Goal: Task Accomplishment & Management: Use online tool/utility

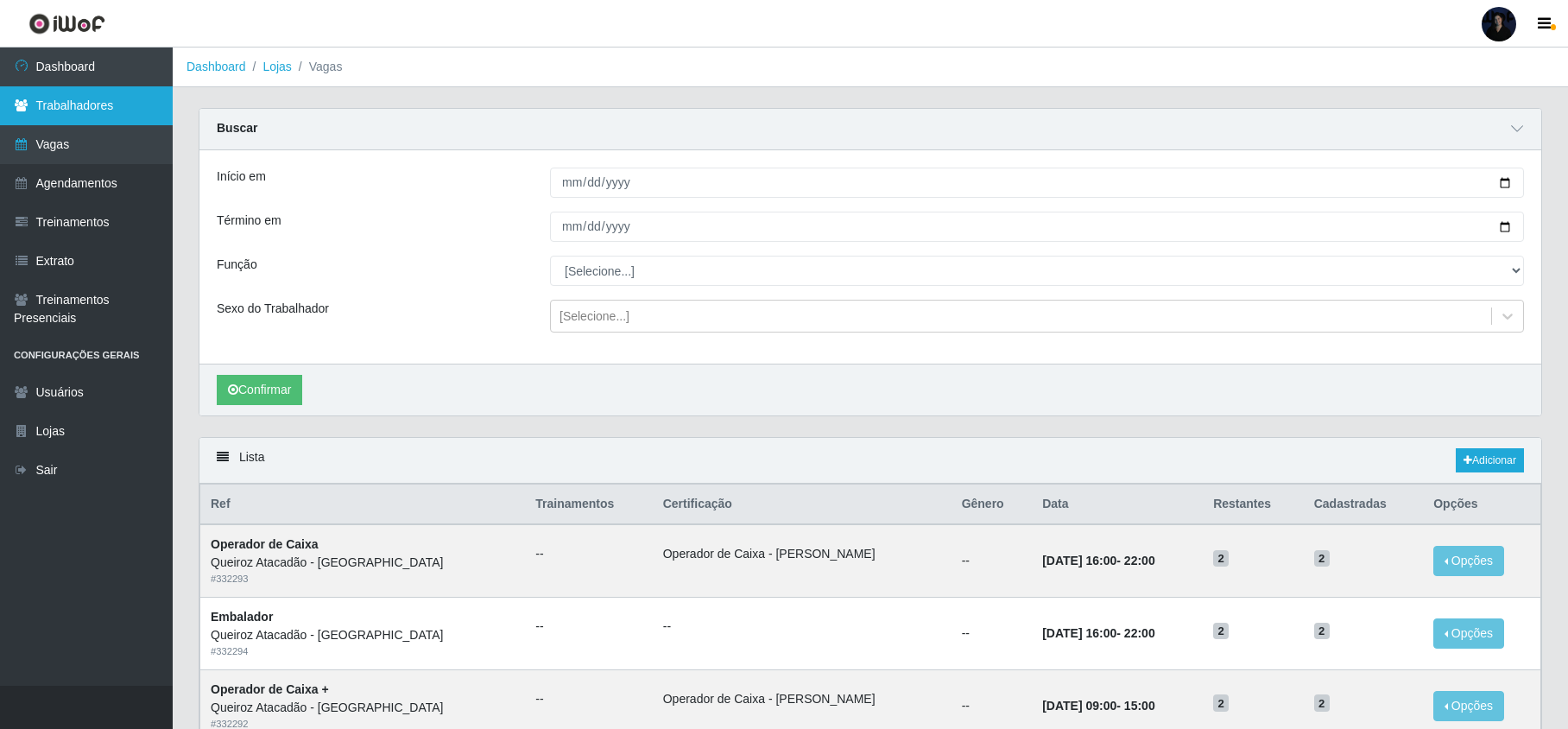
scroll to position [137, 0]
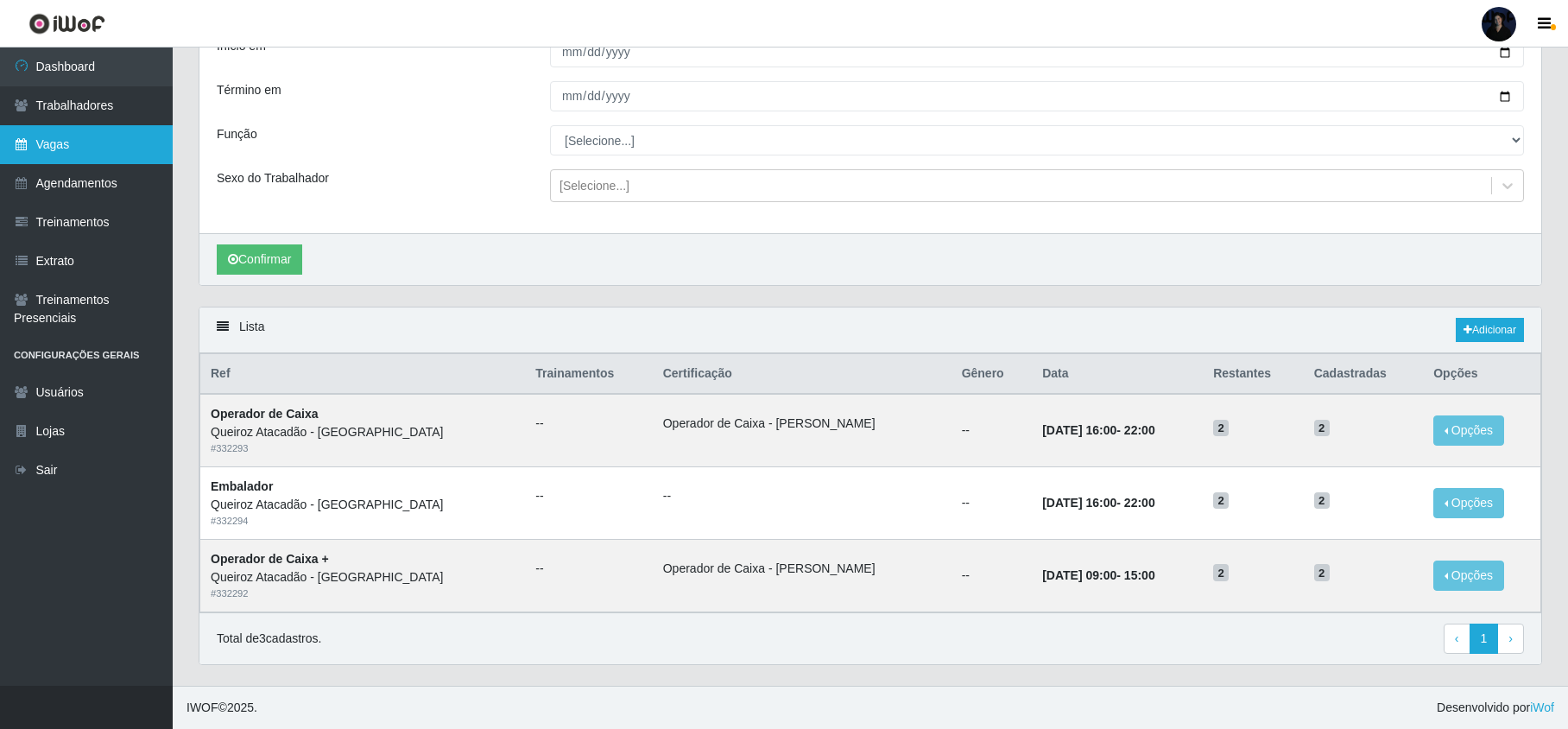
click at [63, 148] on link "Vagas" at bounding box center [86, 145] width 173 height 39
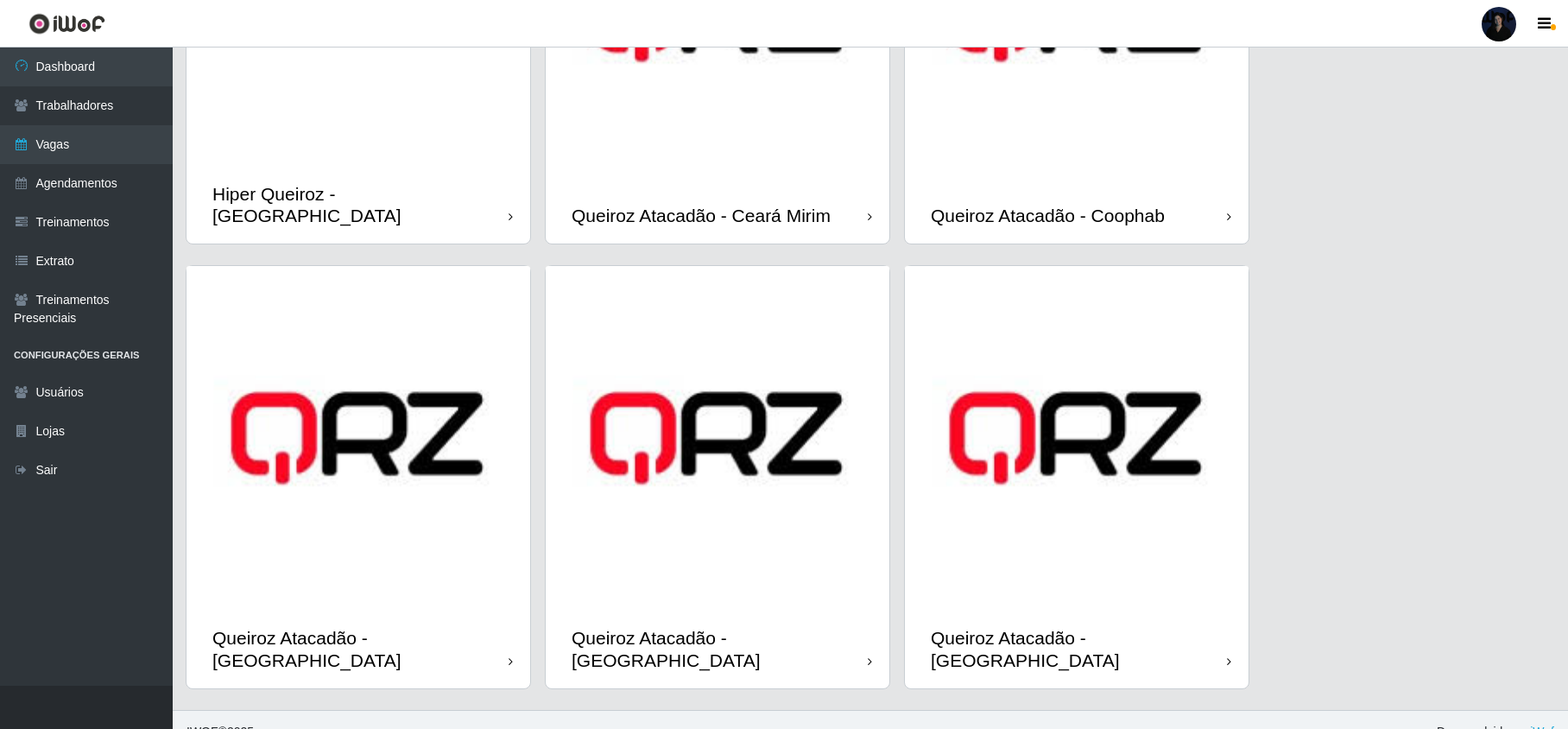
scroll to position [288, 0]
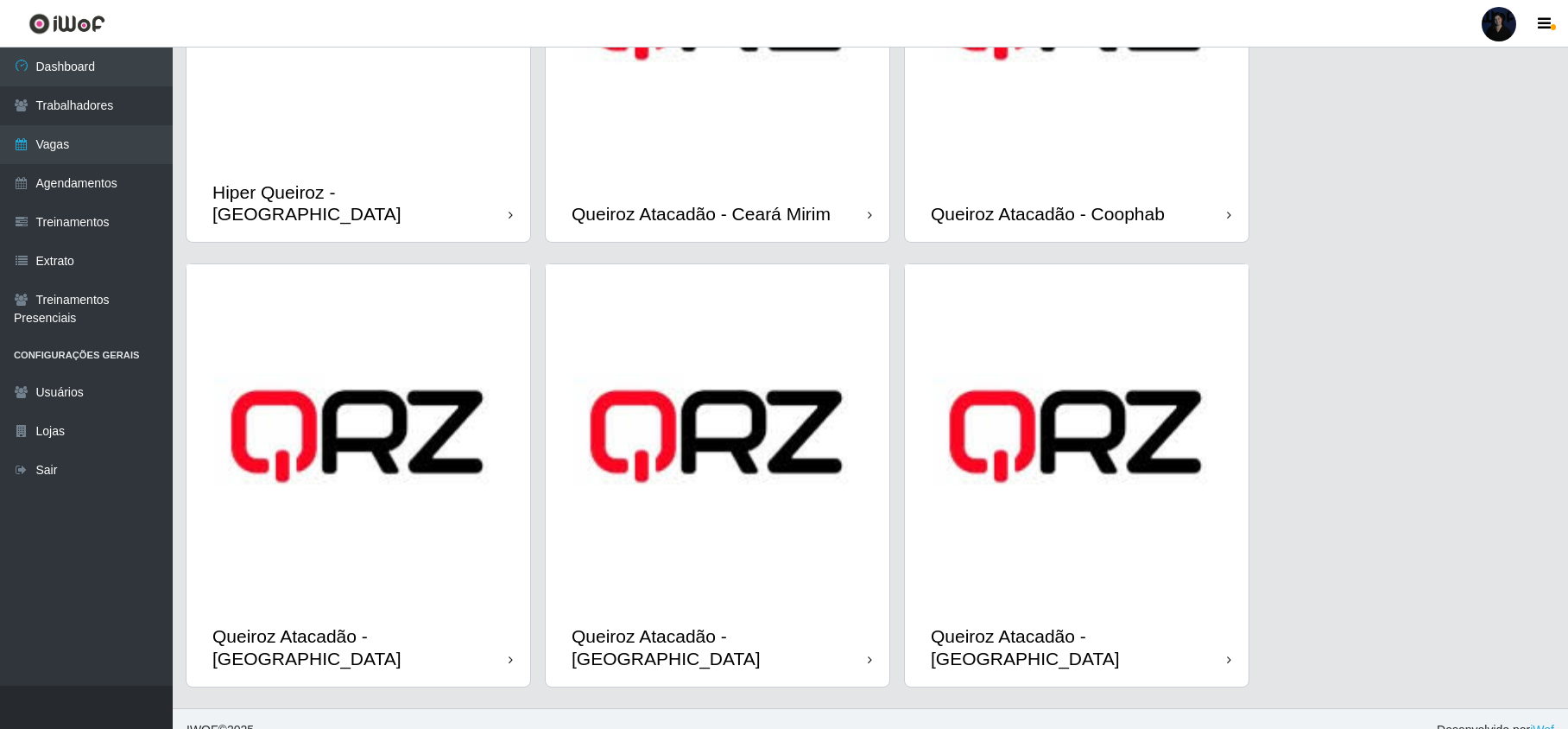
click at [775, 458] on img at bounding box center [717, 435] width 343 height 343
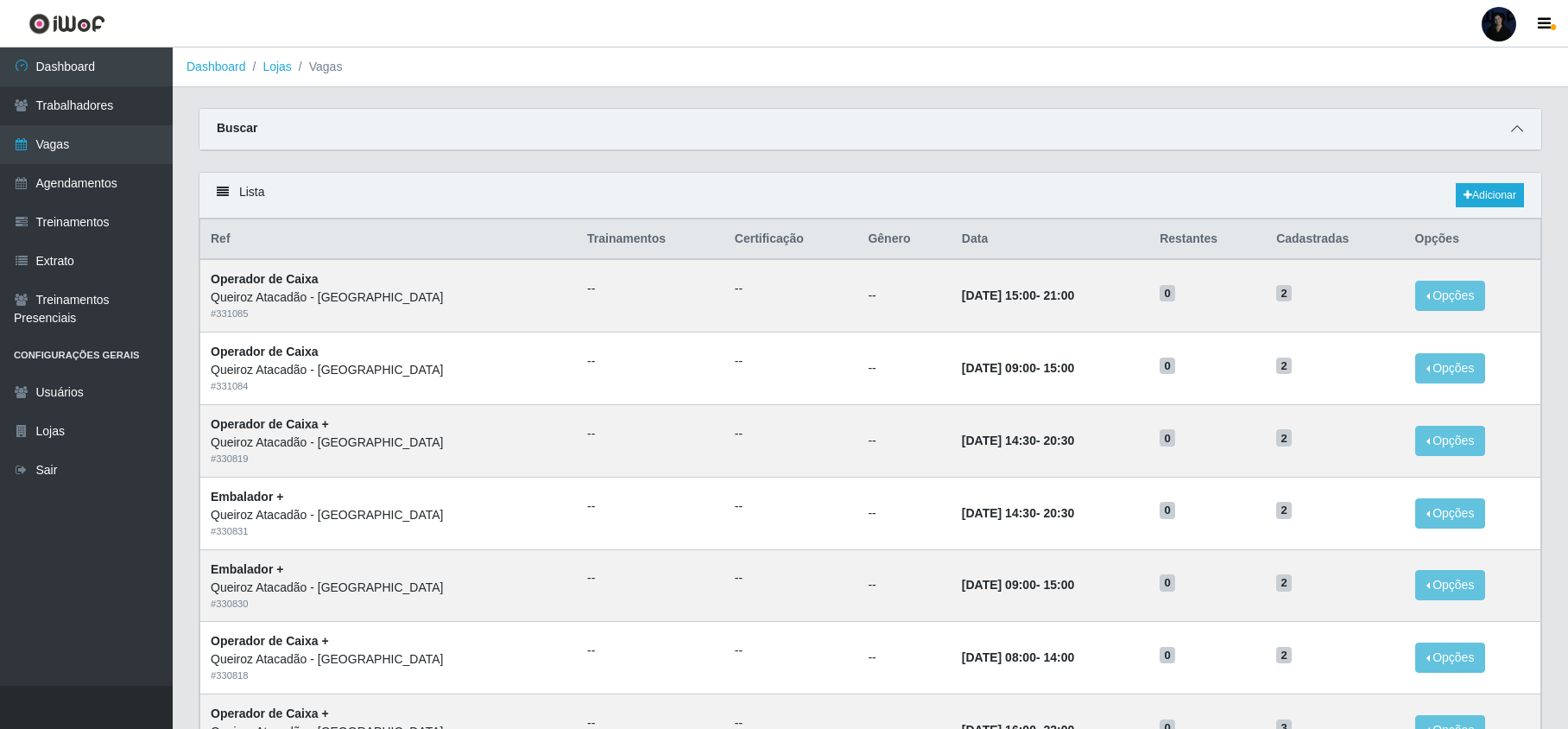
click at [1507, 125] on span at bounding box center [1517, 129] width 20 height 20
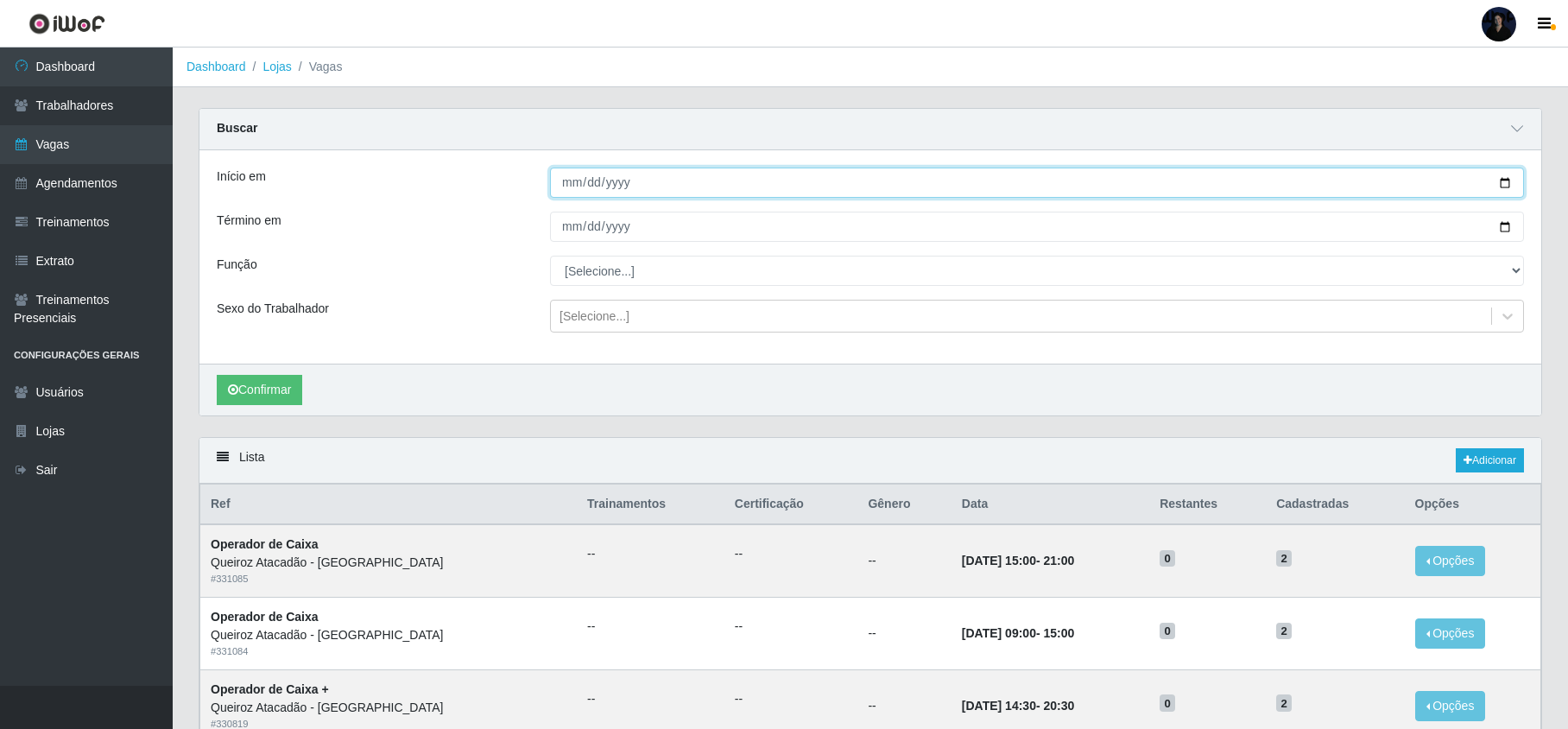
click at [1507, 179] on input "Início em" at bounding box center [1037, 183] width 974 height 30
type input "[DATE]"
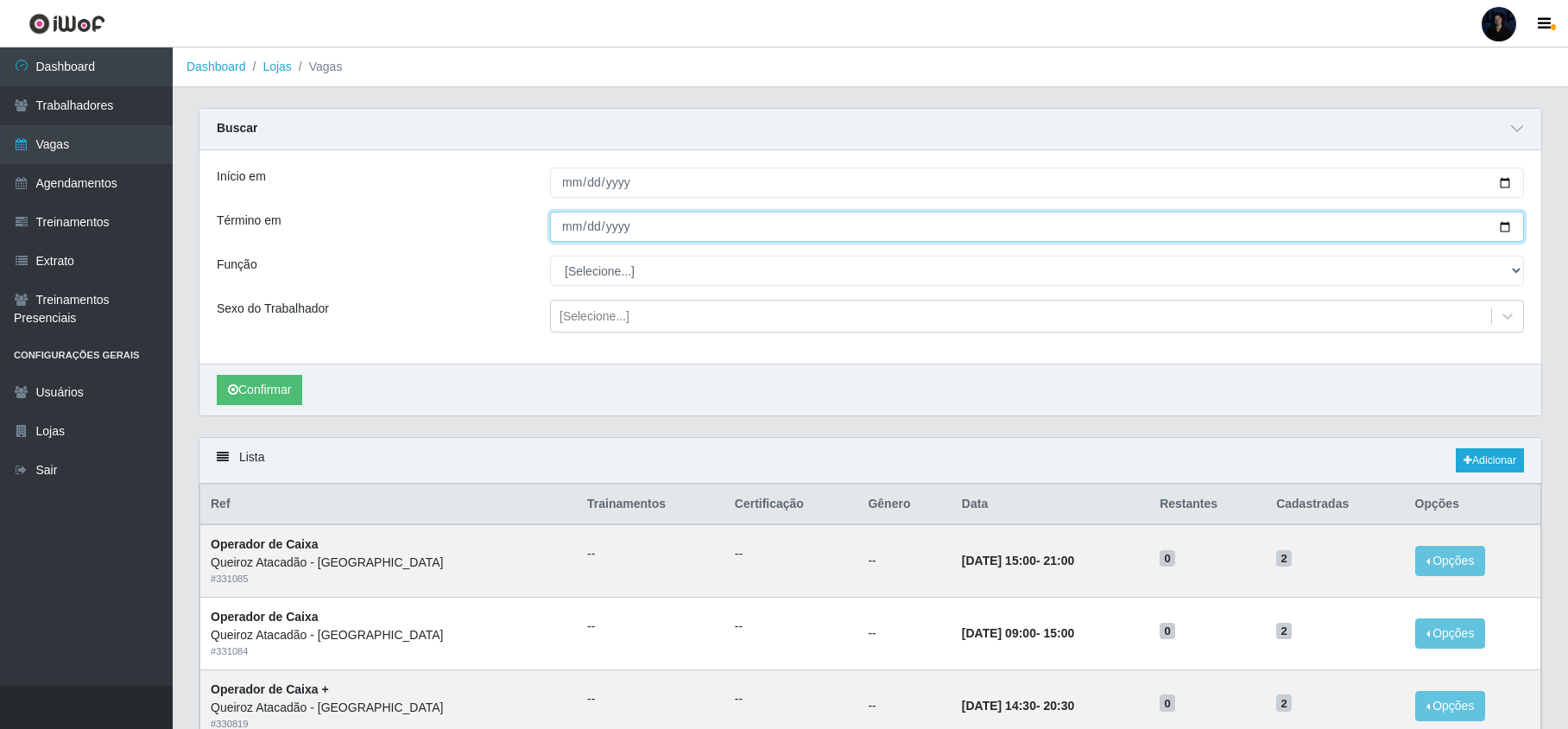
click at [1504, 229] on input "Término em" at bounding box center [1037, 227] width 974 height 30
type input "[DATE]"
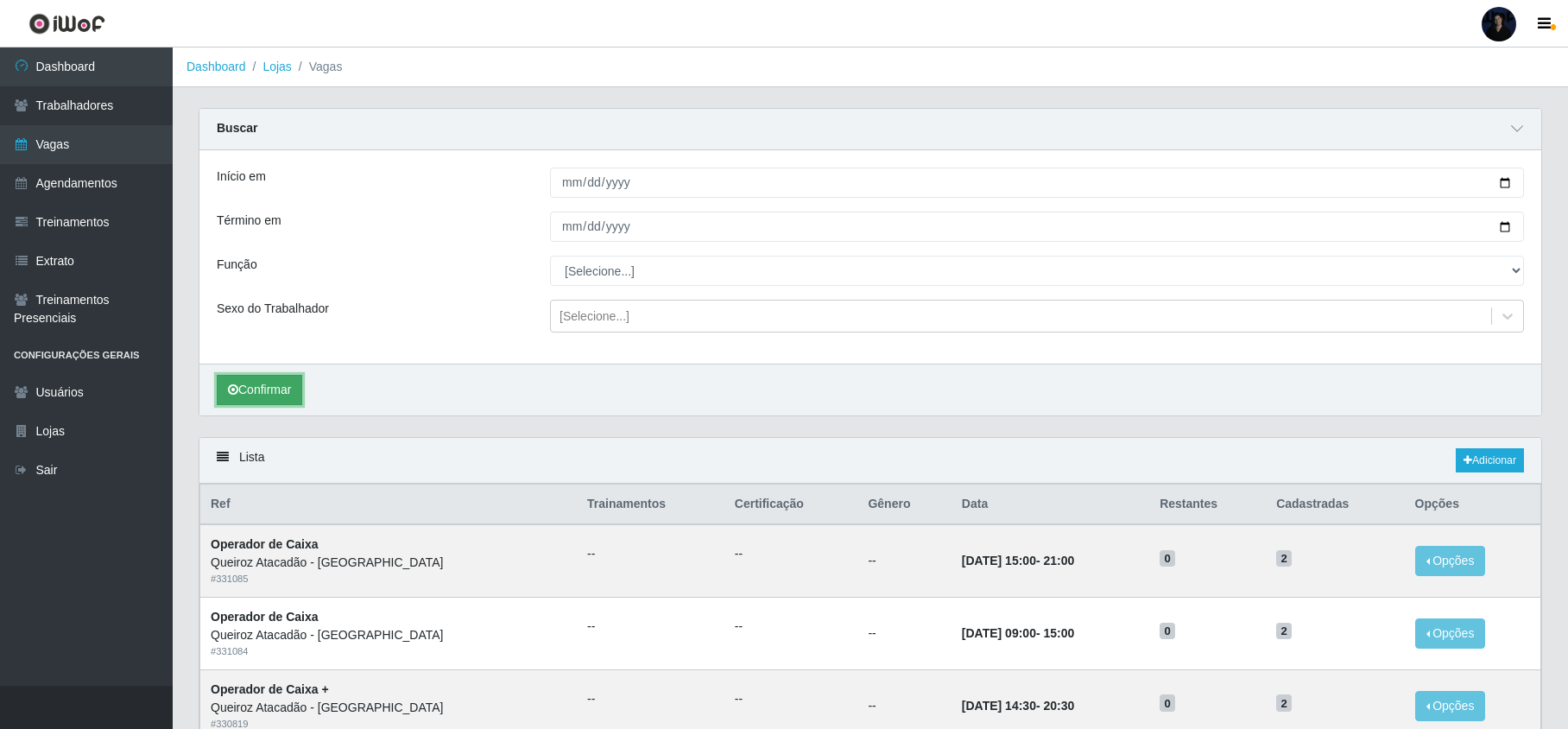
click at [278, 388] on button "Confirmar" at bounding box center [259, 390] width 85 height 30
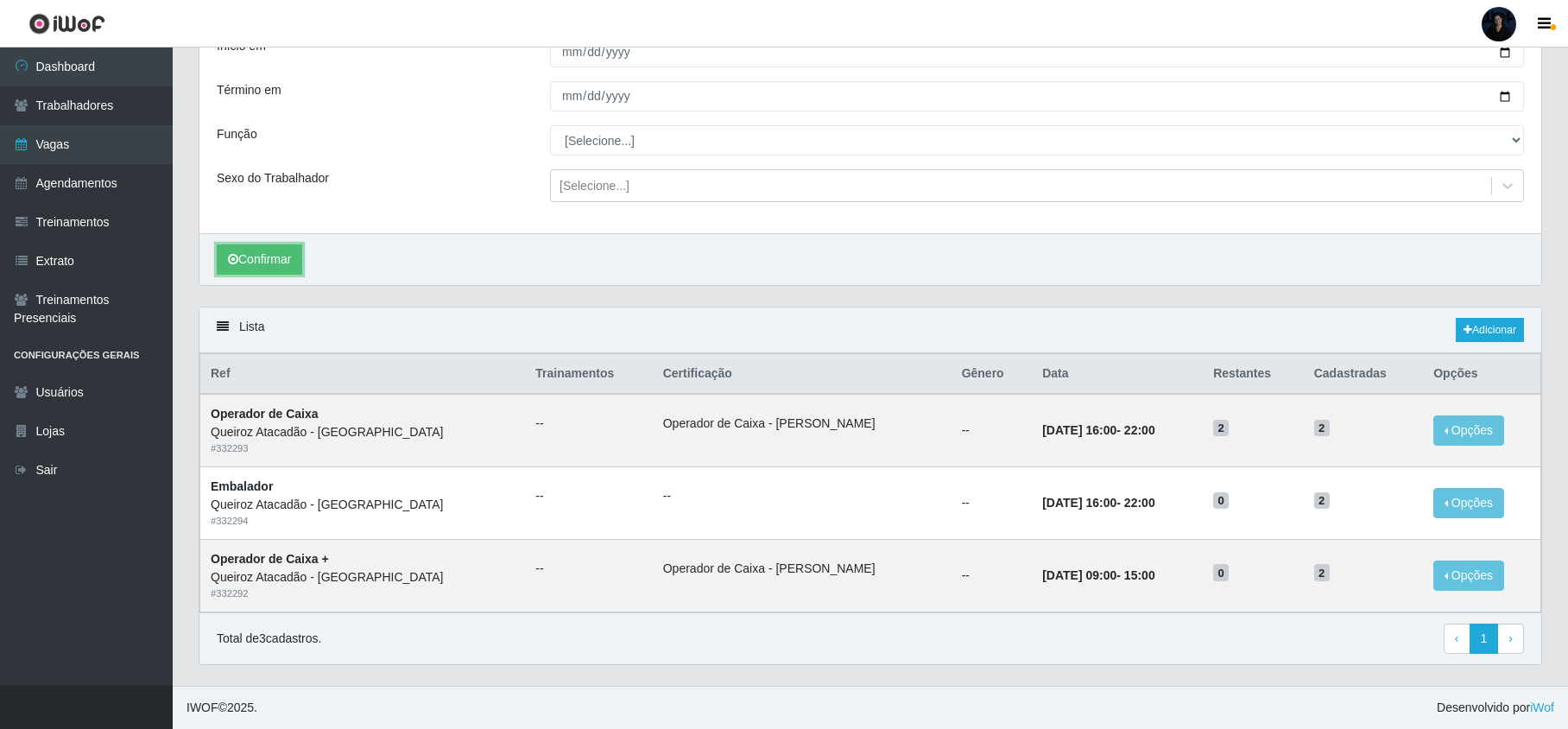
scroll to position [137, 0]
